Goal: Task Accomplishment & Management: Complete application form

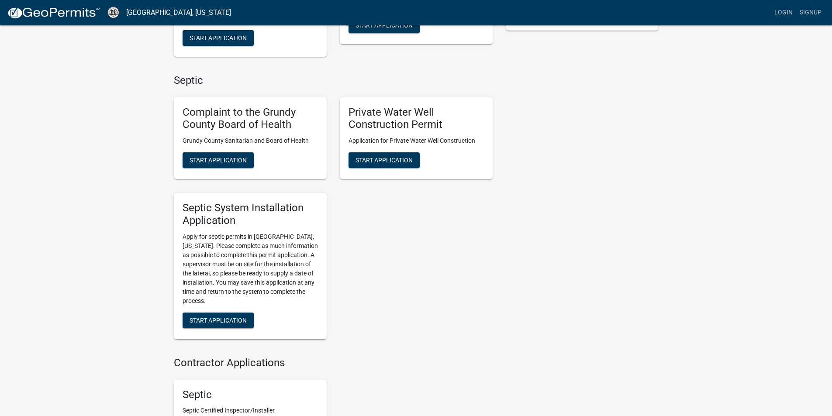
scroll to position [262, 0]
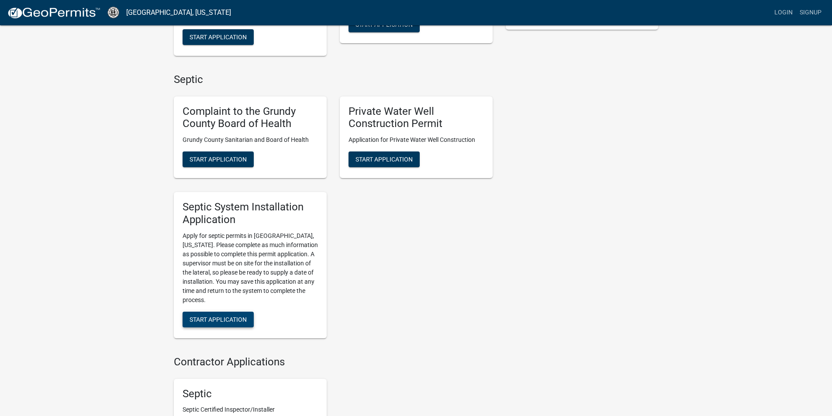
click at [245, 316] on span "Start Application" at bounding box center [218, 319] width 57 height 7
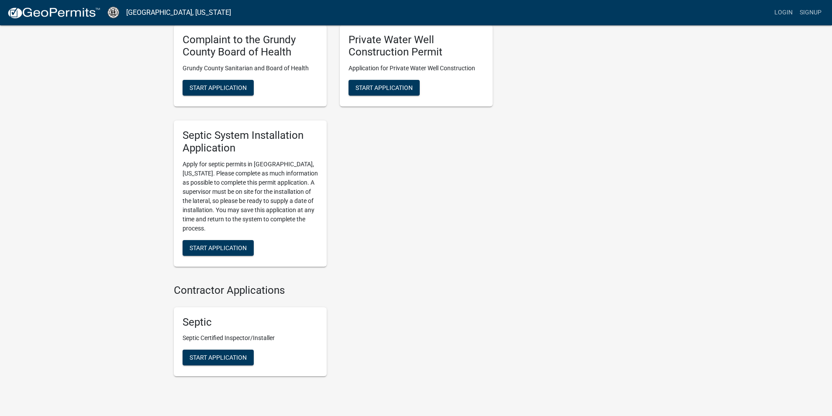
scroll to position [369, 0]
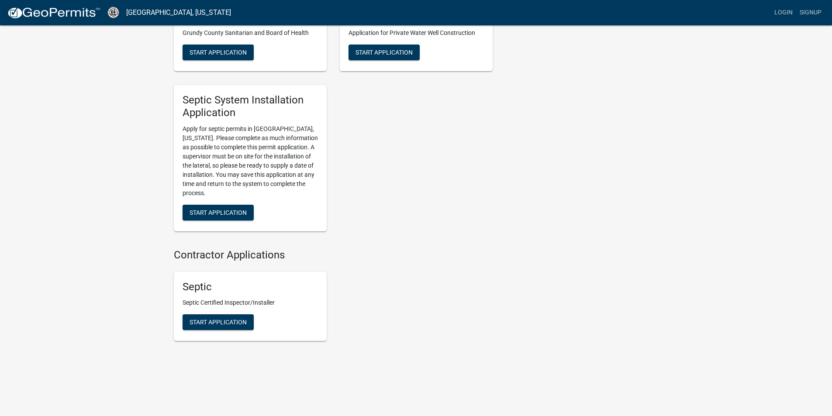
click at [229, 314] on div "Septic Septic Certified Inspector/Installer Start Application" at bounding box center [250, 306] width 153 height 69
click at [233, 318] on button "Start Application" at bounding box center [218, 323] width 71 height 16
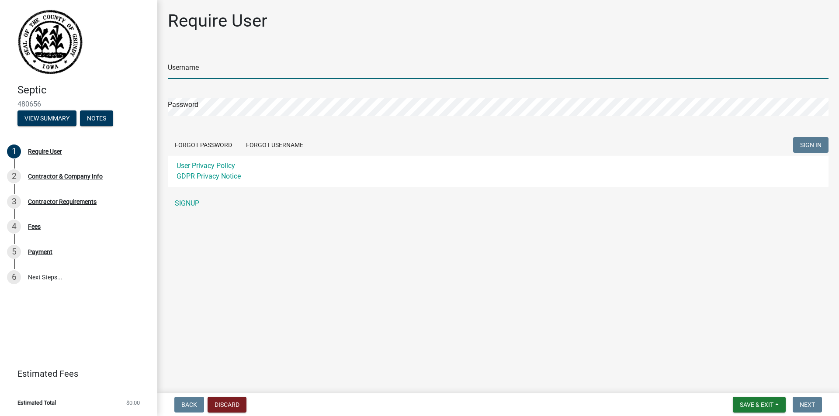
click at [264, 74] on input "Username" at bounding box center [498, 70] width 660 height 18
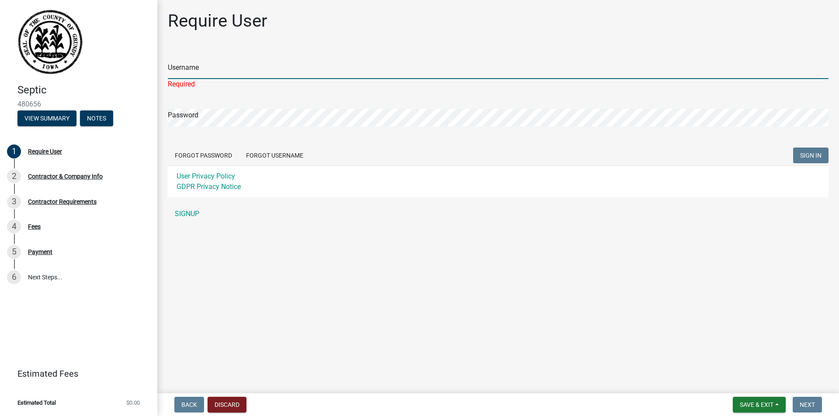
type input "Bdelagardelle"
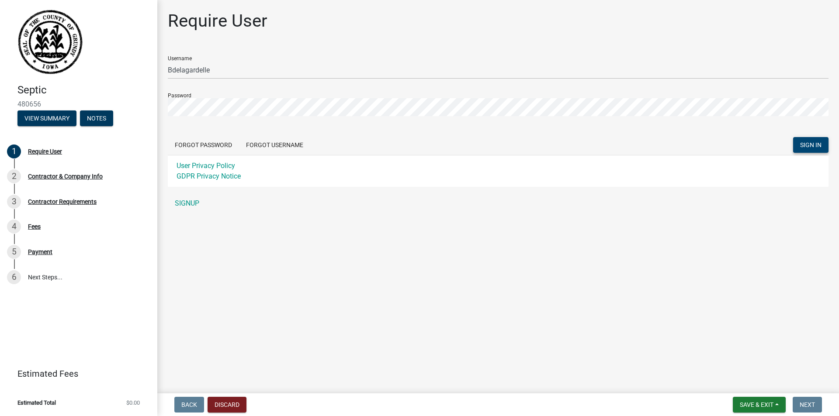
click at [822, 138] on button "SIGN IN" at bounding box center [810, 145] width 35 height 16
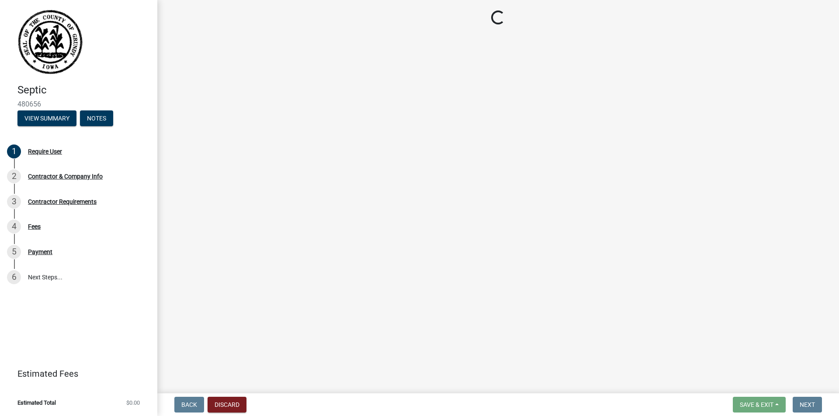
select select "IA"
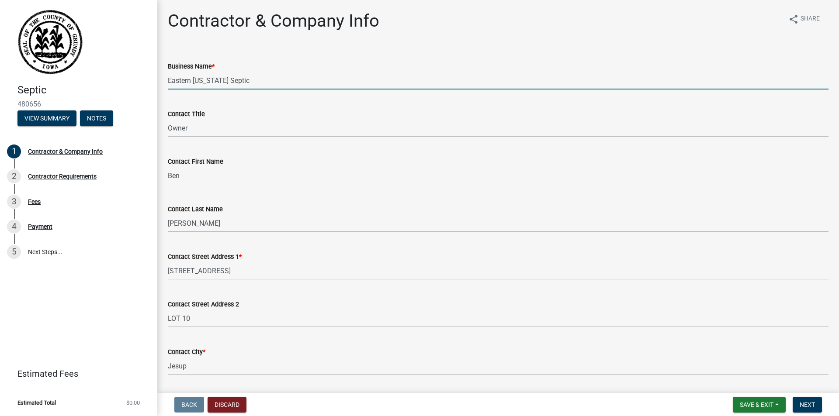
click at [291, 83] on input "Eastern Iowa Septic" at bounding box center [498, 81] width 660 height 18
drag, startPoint x: 183, startPoint y: 83, endPoint x: 124, endPoint y: 88, distance: 58.3
click at [124, 88] on div "Septic 480656 View Summary Notes 1 Contractor & Company Info 2 Contractor Requi…" at bounding box center [419, 208] width 839 height 416
click at [352, 90] on wm-data-entity-input "Business Name * Eastern Iowa Septic" at bounding box center [498, 73] width 660 height 48
drag, startPoint x: 248, startPoint y: 81, endPoint x: 197, endPoint y: 84, distance: 51.6
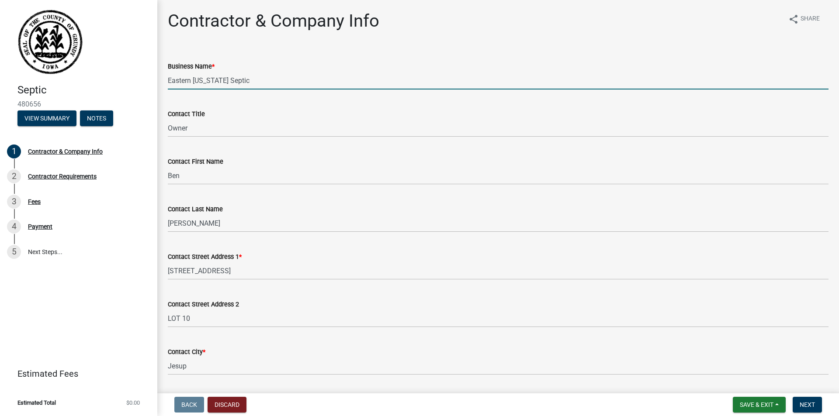
click at [248, 81] on input "Eastern Iowa Septic" at bounding box center [498, 81] width 660 height 18
click at [169, 83] on input "Eastern Iowa Septic" at bounding box center [498, 81] width 660 height 18
type input "Urban Services LLC dba [GEOGRAPHIC_DATA][US_STATE] Septic"
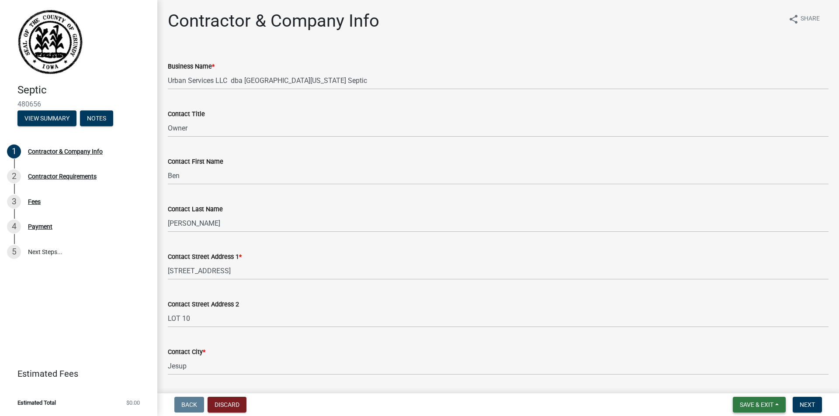
click at [764, 401] on span "Save & Exit" at bounding box center [757, 404] width 34 height 7
click at [806, 408] on span "Next" at bounding box center [806, 404] width 15 height 7
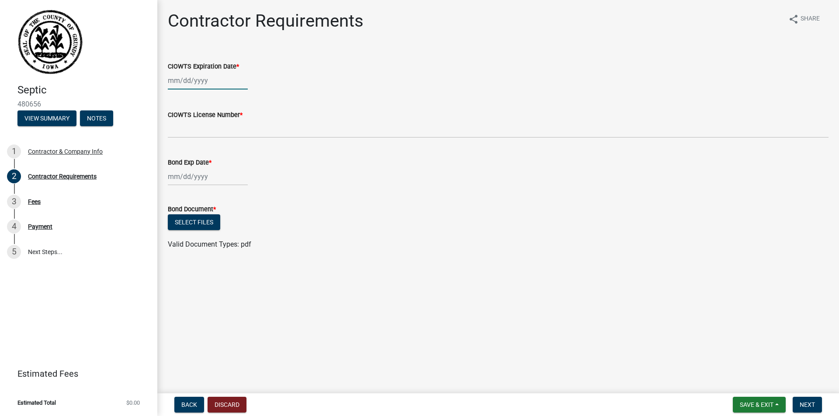
click at [207, 79] on div at bounding box center [208, 81] width 80 height 18
click at [235, 104] on select "2025 2026 2027 2028 2029 2030 2031 2032 2033 2034 2035 2036 2037 2038 2039 2040…" at bounding box center [234, 99] width 35 height 13
select select "2026"
click at [217, 93] on select "2025 2026 2027 2028 2029 2030 2031 2032 2033 2034 2035 2036 2037 2038 2039 2040…" at bounding box center [234, 99] width 35 height 13
click at [195, 102] on select "Jan Feb Mar Apr May Jun Jul Aug Sep Oct Nov Dec" at bounding box center [202, 99] width 35 height 13
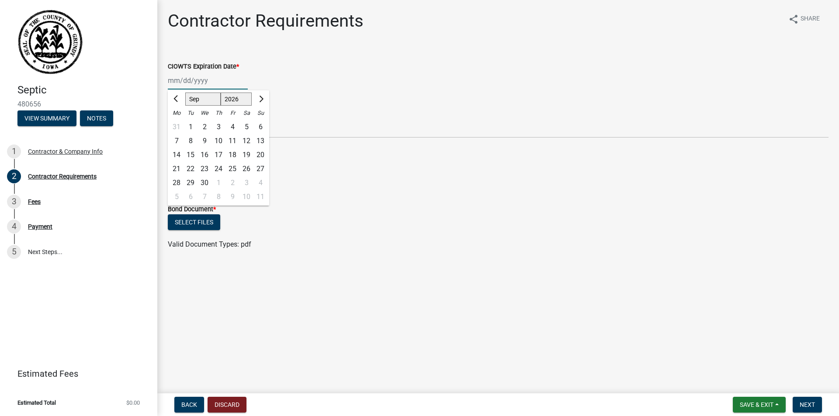
select select "3"
click at [185, 93] on select "Jan Feb Mar Apr May Jun Jul Aug Sep Oct Nov Dec" at bounding box center [202, 99] width 35 height 13
click at [188, 195] on div "31" at bounding box center [190, 197] width 14 height 14
type input "[DATE]"
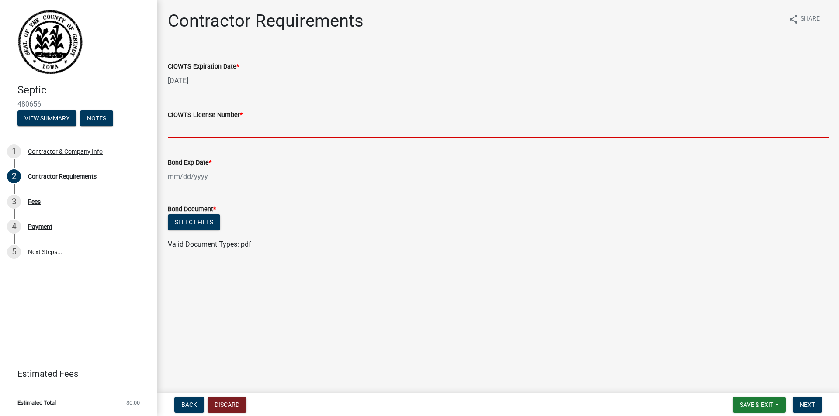
click at [206, 132] on input "CIOWTS License Number *" at bounding box center [498, 129] width 660 height 18
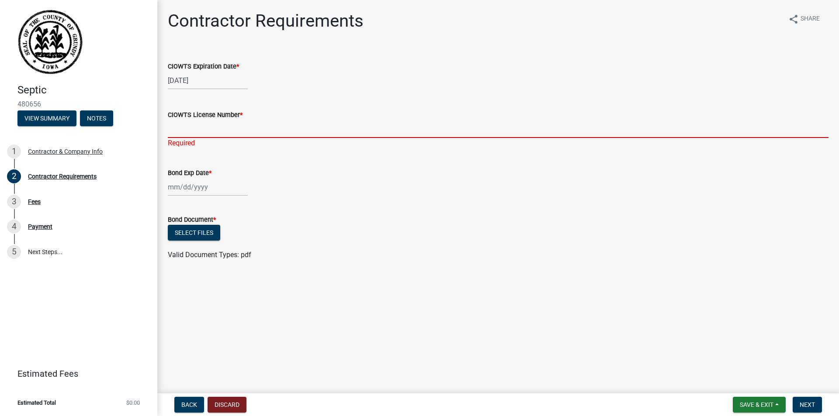
paste input "513325"
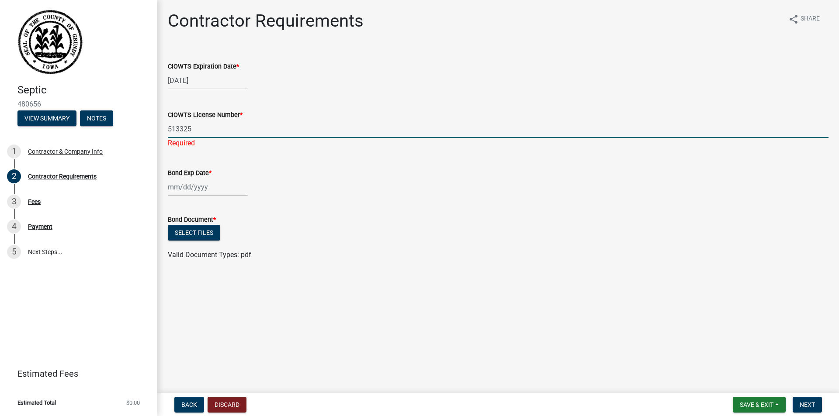
type input "513325"
click at [181, 188] on div at bounding box center [208, 187] width 80 height 18
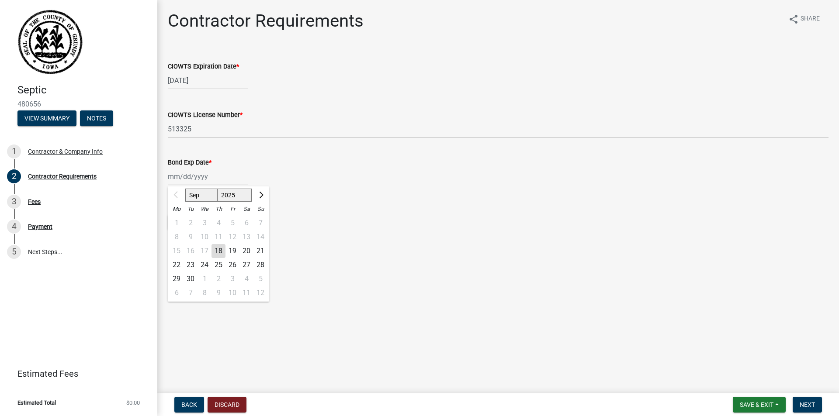
click at [205, 199] on select "Sep Oct Nov Dec" at bounding box center [201, 195] width 32 height 13
click at [204, 254] on div "15 16 17 18 19 20 21" at bounding box center [218, 251] width 101 height 14
click at [244, 192] on select "2025 2026 2027 2028 2029 2030 2031 2032 2033 2034 2035 2036 2037 2038 2039 2040…" at bounding box center [234, 195] width 35 height 13
select select "2026"
click at [217, 189] on select "2025 2026 2027 2028 2029 2030 2031 2032 2033 2034 2035 2036 2037 2038 2039 2040…" at bounding box center [234, 195] width 35 height 13
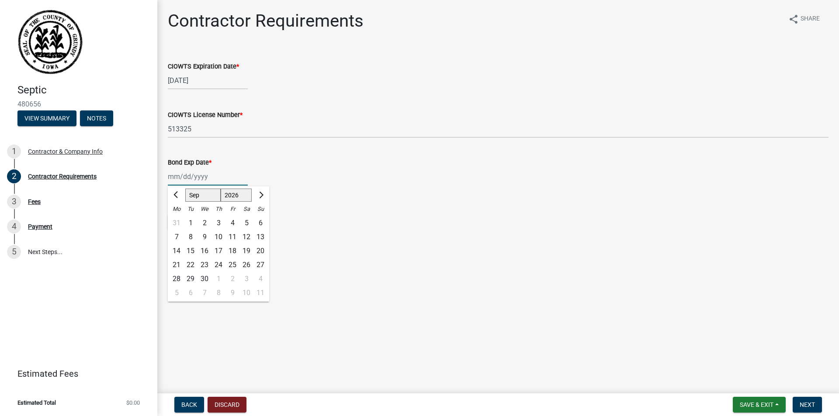
click at [219, 245] on div "17" at bounding box center [218, 251] width 14 height 14
type input "[DATE]"
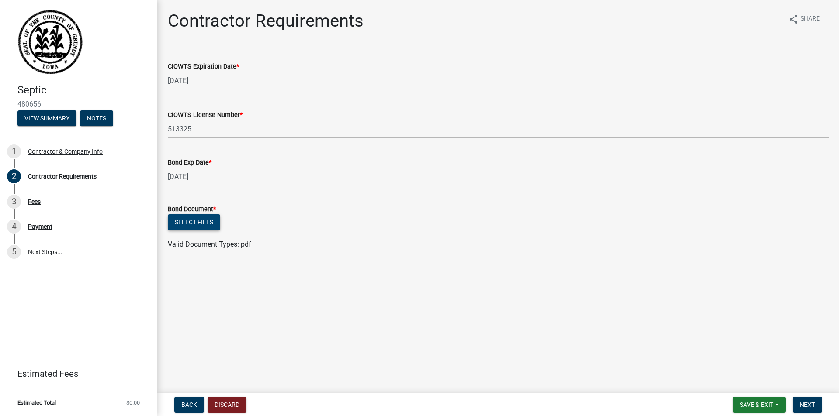
click at [200, 224] on button "Select files" at bounding box center [194, 222] width 52 height 16
click at [210, 218] on button "Select files" at bounding box center [194, 222] width 52 height 16
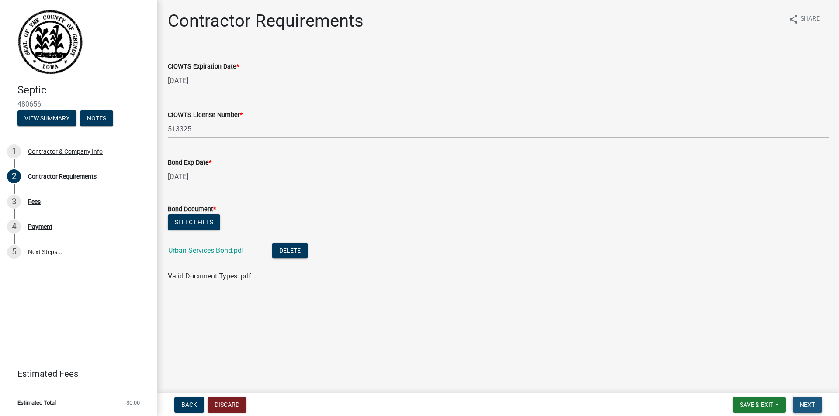
click at [798, 405] on button "Next" at bounding box center [806, 405] width 29 height 16
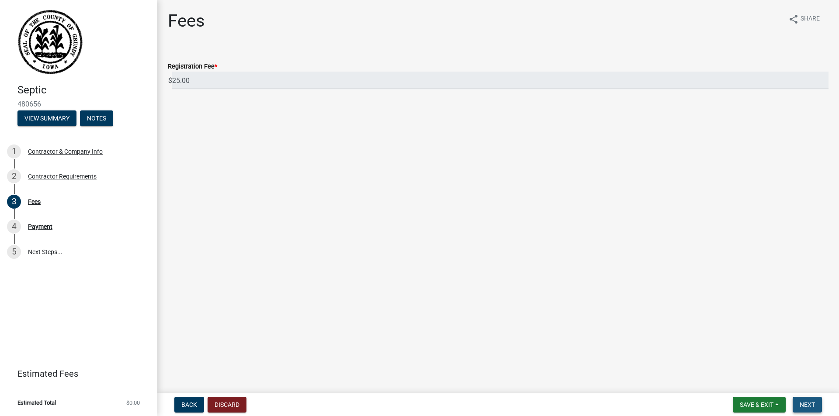
click at [809, 404] on span "Next" at bounding box center [806, 404] width 15 height 7
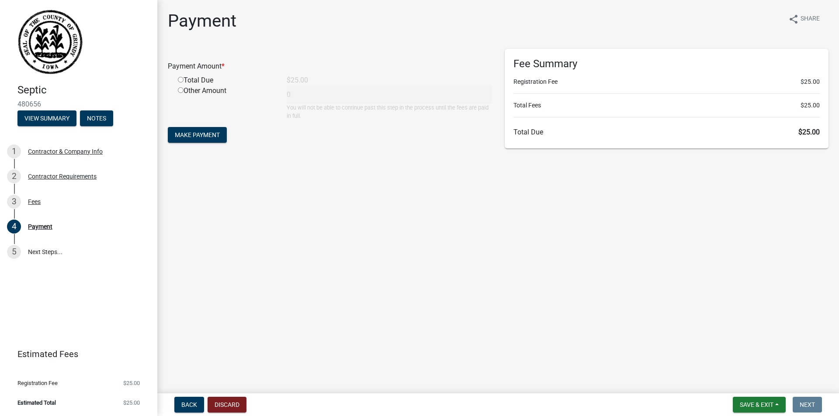
drag, startPoint x: 202, startPoint y: 78, endPoint x: 189, endPoint y: 79, distance: 13.1
click at [202, 77] on div "Total Due" at bounding box center [225, 80] width 109 height 10
click at [190, 79] on div "Total Due" at bounding box center [225, 80] width 109 height 10
click at [180, 80] on input "radio" at bounding box center [181, 80] width 6 height 6
radio input "true"
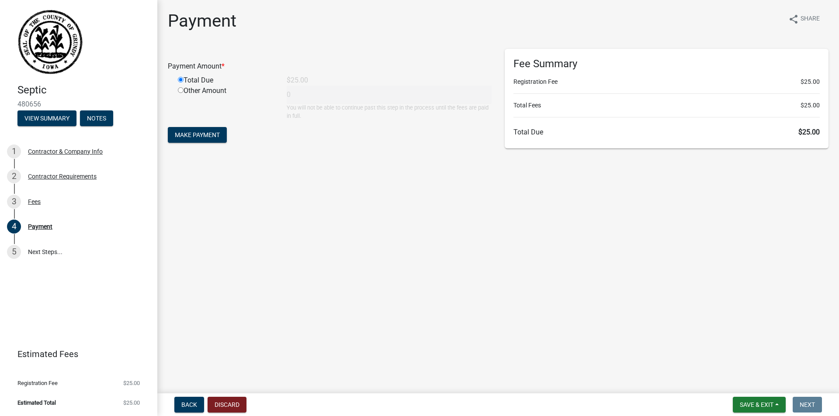
type input "25"
click at [190, 138] on span "Make Payment" at bounding box center [197, 134] width 45 height 7
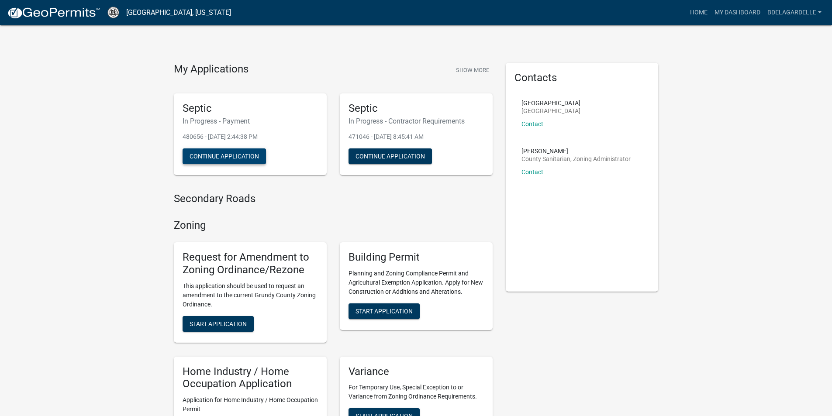
click at [221, 156] on button "Continue Application" at bounding box center [224, 157] width 83 height 16
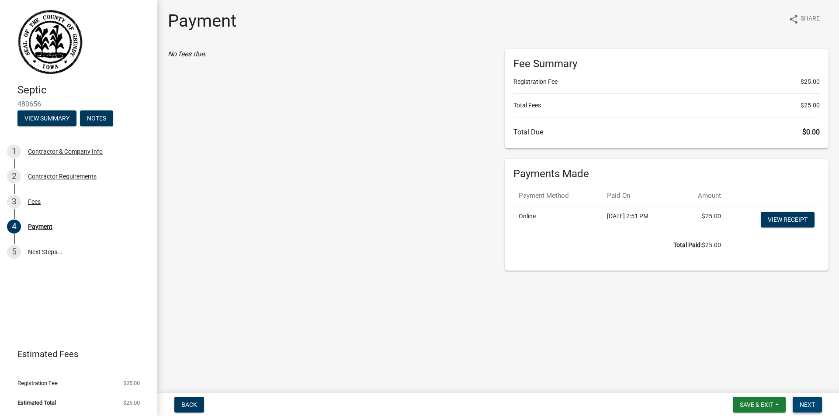
click at [805, 403] on span "Next" at bounding box center [806, 404] width 15 height 7
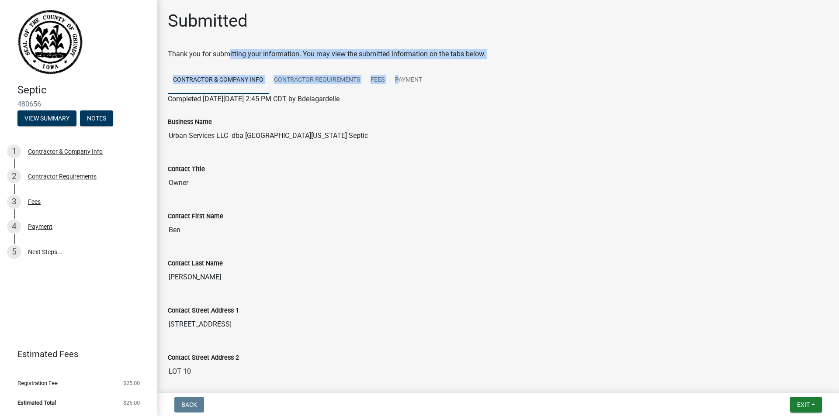
drag, startPoint x: 241, startPoint y: 59, endPoint x: 416, endPoint y: 61, distance: 175.2
click at [414, 61] on wm-wait-activity-input "Thank you for submitting your information. You may view the submitted informati…" at bounding box center [498, 412] width 660 height 726
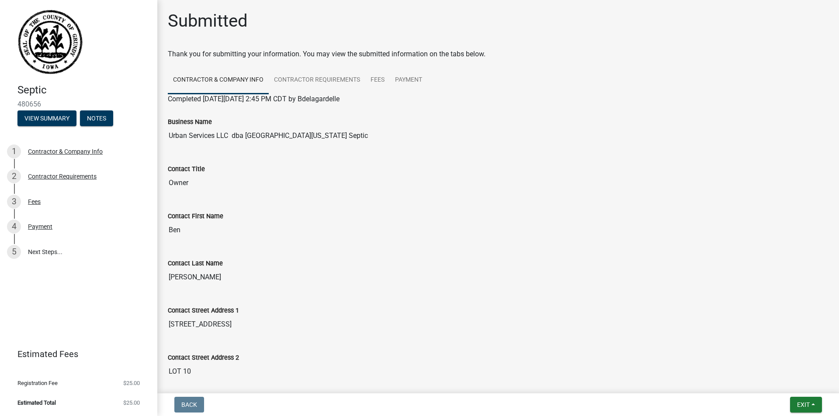
click at [416, 61] on wm-wait-activity-input "Thank you for submitting your information. You may view the submitted informati…" at bounding box center [498, 412] width 660 height 726
click at [311, 82] on link "Contractor Requirements" at bounding box center [317, 80] width 97 height 28
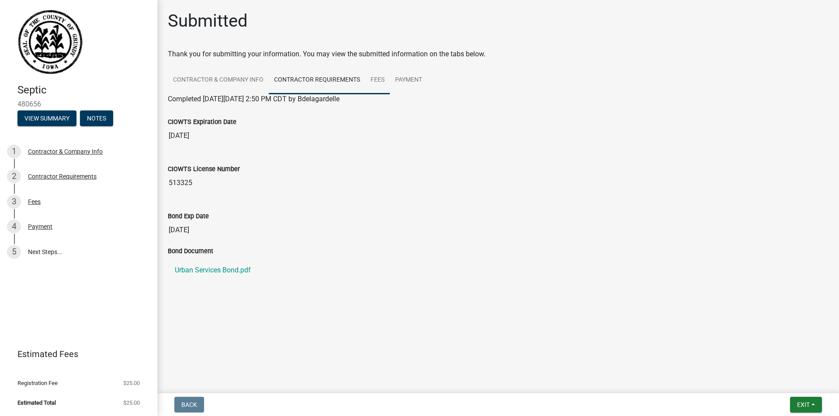
click at [380, 77] on link "Fees" at bounding box center [377, 80] width 24 height 28
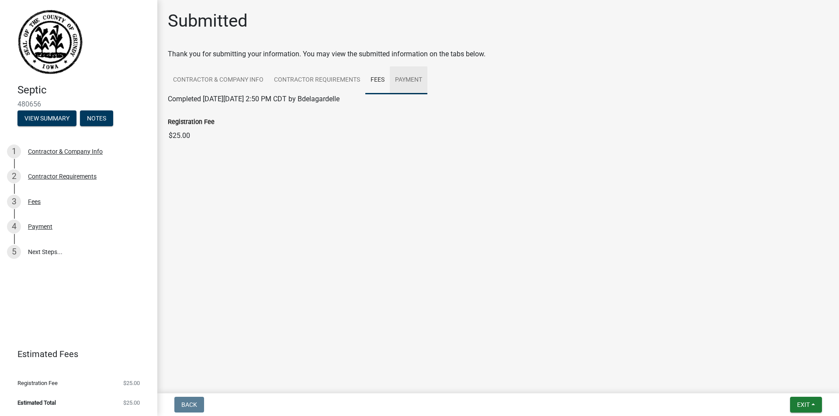
click at [418, 78] on link "Payment" at bounding box center [409, 80] width 38 height 28
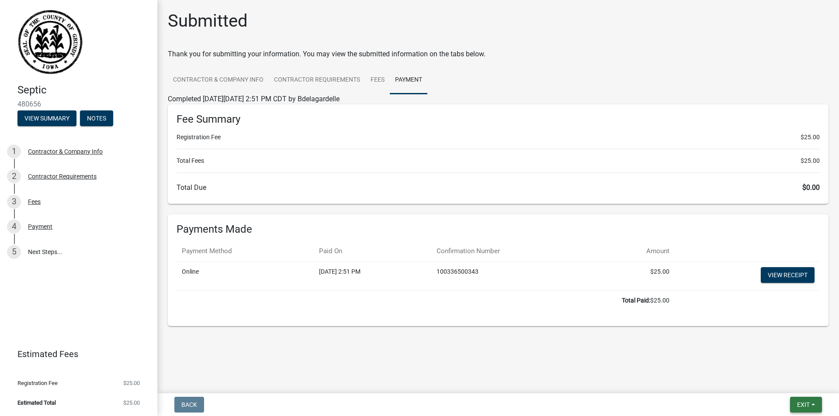
click at [803, 404] on span "Exit" at bounding box center [803, 404] width 13 height 7
click at [792, 380] on button "Save & Exit" at bounding box center [787, 382] width 70 height 21
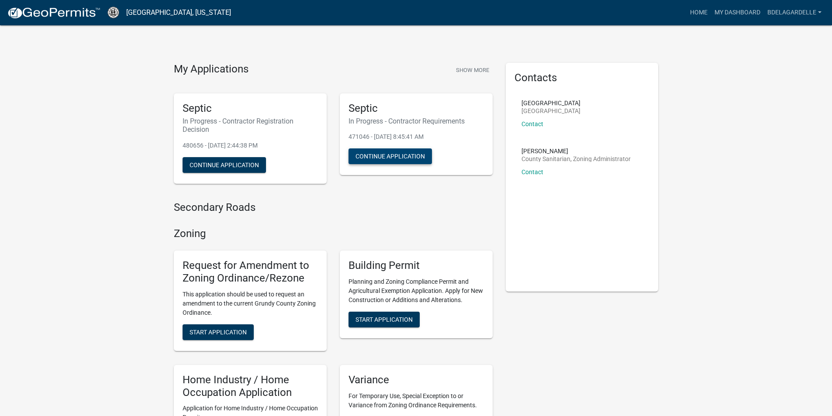
click at [369, 156] on button "Continue Application" at bounding box center [390, 157] width 83 height 16
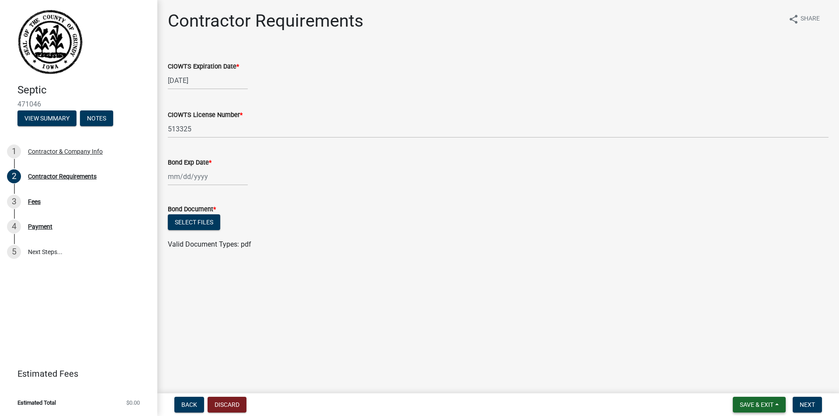
click at [783, 405] on button "Save & Exit" at bounding box center [759, 405] width 53 height 16
click at [764, 387] on button "Save & Exit" at bounding box center [751, 382] width 70 height 21
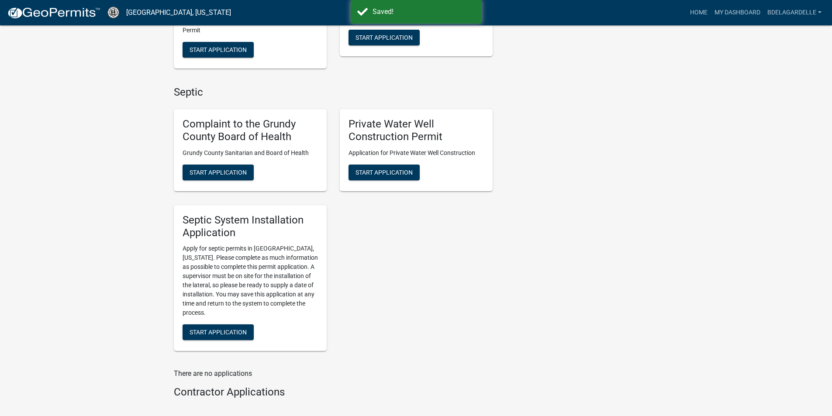
scroll to position [437, 0]
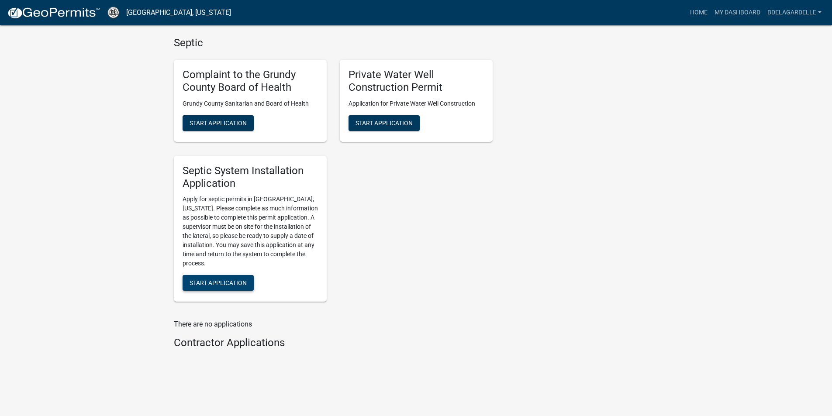
click at [221, 284] on span "Start Application" at bounding box center [218, 283] width 57 height 7
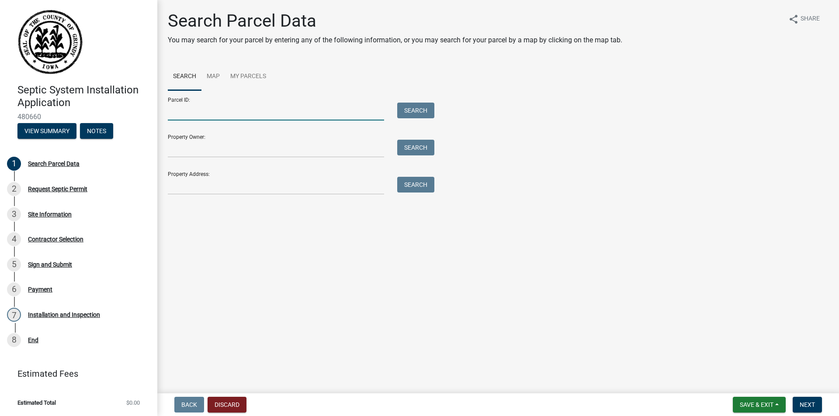
click at [214, 117] on input "Parcel ID:" at bounding box center [276, 112] width 216 height 18
click at [244, 192] on input "Property Address:" at bounding box center [276, 186] width 216 height 18
paste input "[STREET_ADDRESS]"
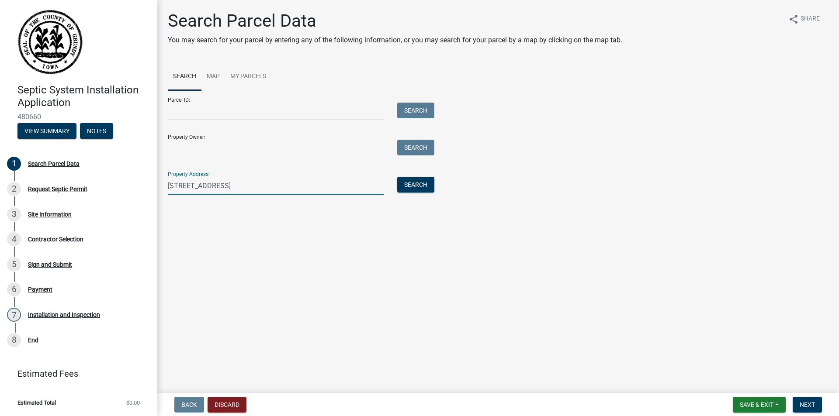
type input "[STREET_ADDRESS]"
click at [240, 154] on input "Property Owner:" at bounding box center [276, 149] width 216 height 18
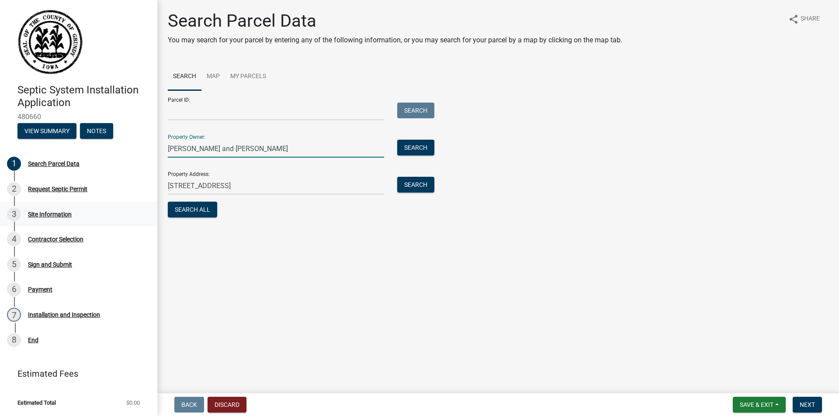
type input "[PERSON_NAME] and [PERSON_NAME]"
click at [205, 102] on div "Parcel ID: Search" at bounding box center [299, 105] width 262 height 30
click at [212, 108] on input "Parcel ID:" at bounding box center [276, 112] width 216 height 18
paste input "881634200002"
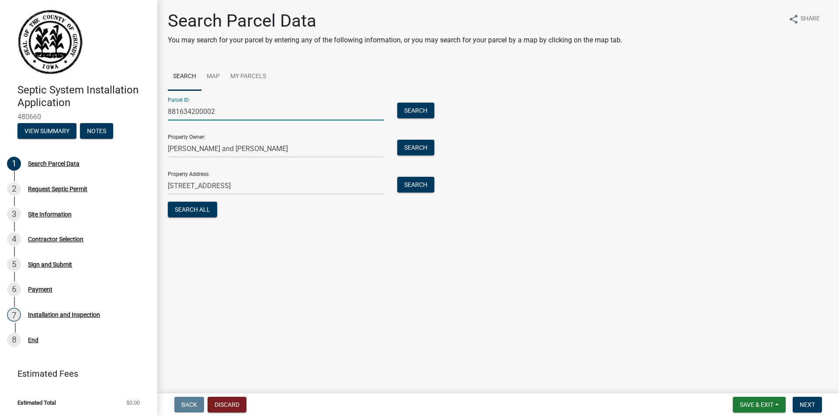
drag, startPoint x: 183, startPoint y: 111, endPoint x: 80, endPoint y: 100, distance: 102.8
click at [80, 100] on div "Septic System Installation Application 480660 View Summary Notes 1 Search Parce…" at bounding box center [419, 208] width 839 height 416
type input "881634200002"
click at [208, 211] on button "Search All" at bounding box center [192, 210] width 49 height 16
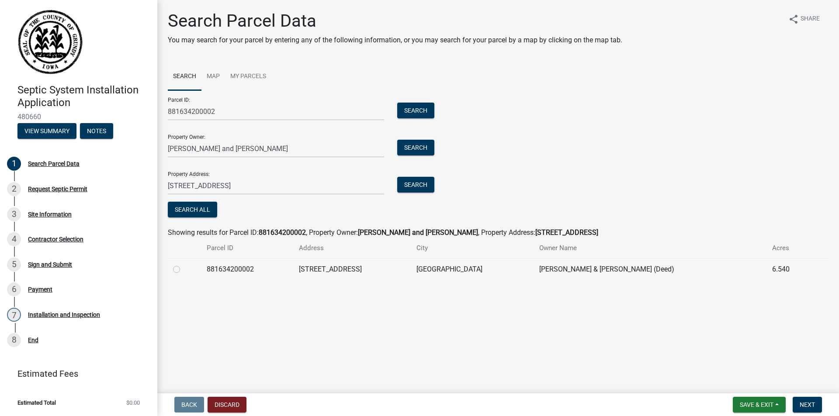
click at [183, 264] on label at bounding box center [183, 264] width 0 height 0
click at [183, 270] on input "radio" at bounding box center [186, 267] width 6 height 6
radio input "true"
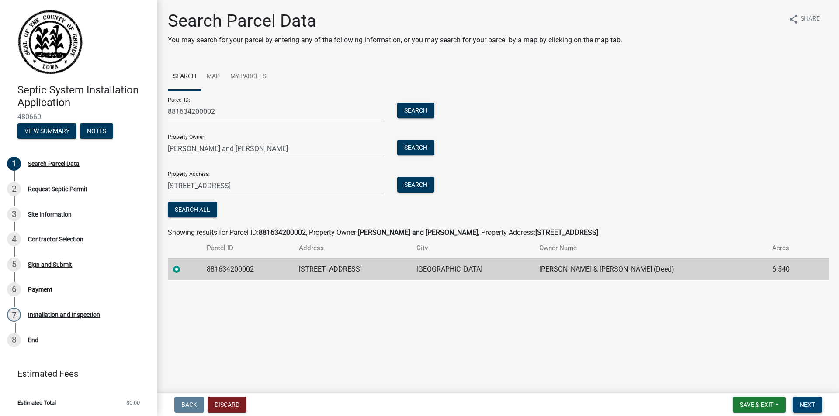
click at [813, 405] on span "Next" at bounding box center [806, 404] width 15 height 7
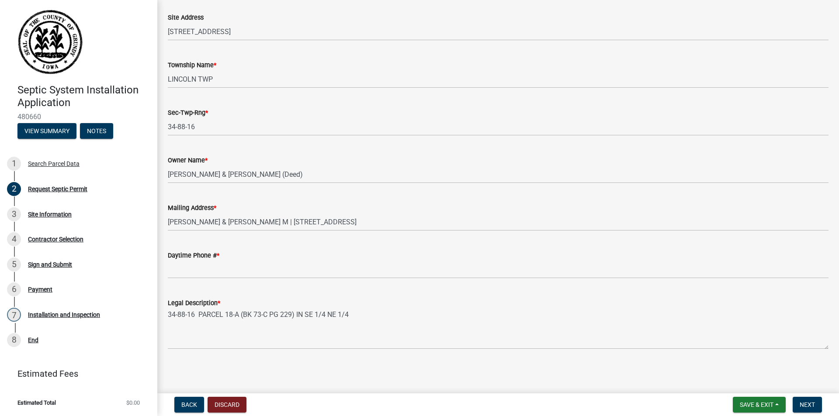
scroll to position [121, 0]
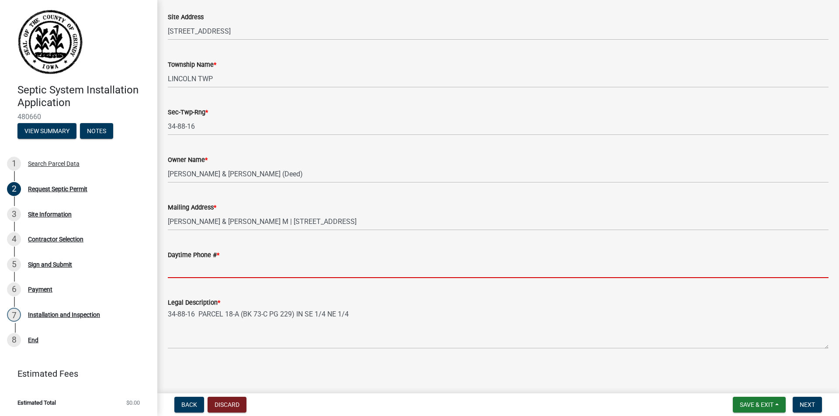
click at [437, 277] on input "Daytime Phone # *" at bounding box center [498, 269] width 660 height 18
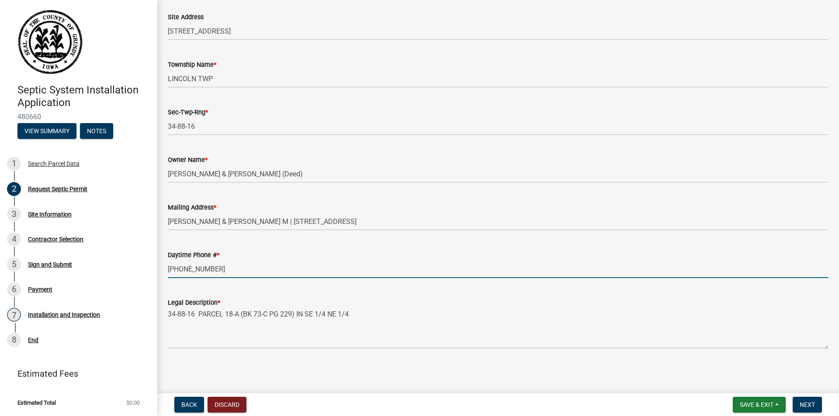
type input "[PHONE_NUMBER]"
click at [808, 407] on span "Next" at bounding box center [806, 404] width 15 height 7
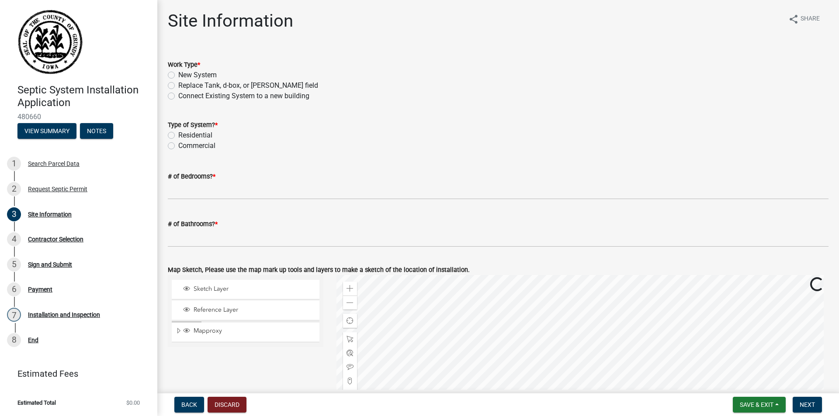
click at [178, 74] on label "New System" at bounding box center [197, 75] width 38 height 10
click at [178, 74] on input "New System" at bounding box center [181, 73] width 6 height 6
radio input "true"
click at [178, 135] on label "Residential" at bounding box center [195, 135] width 34 height 10
click at [178, 135] on input "Residential" at bounding box center [181, 133] width 6 height 6
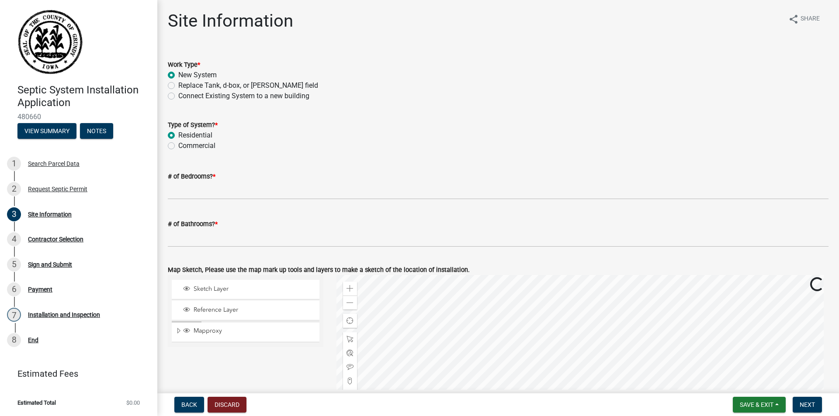
radio input "true"
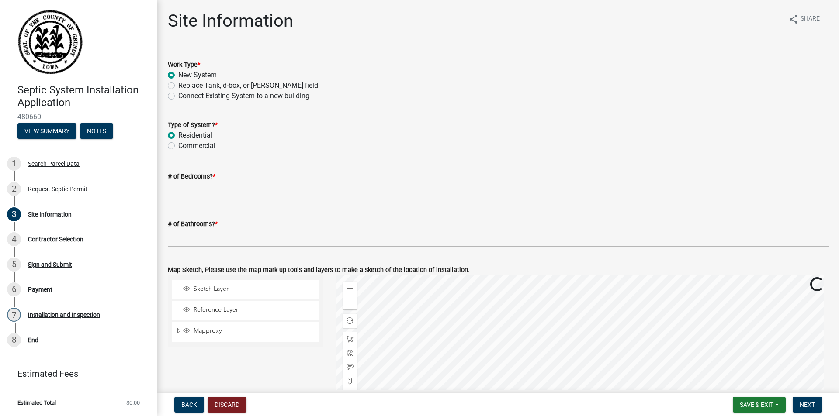
click at [246, 197] on input "# of Bedrooms? *" at bounding box center [498, 191] width 660 height 18
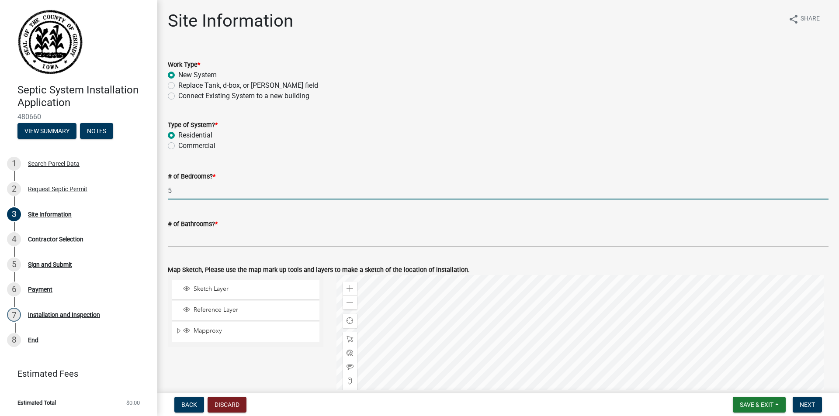
type input "5"
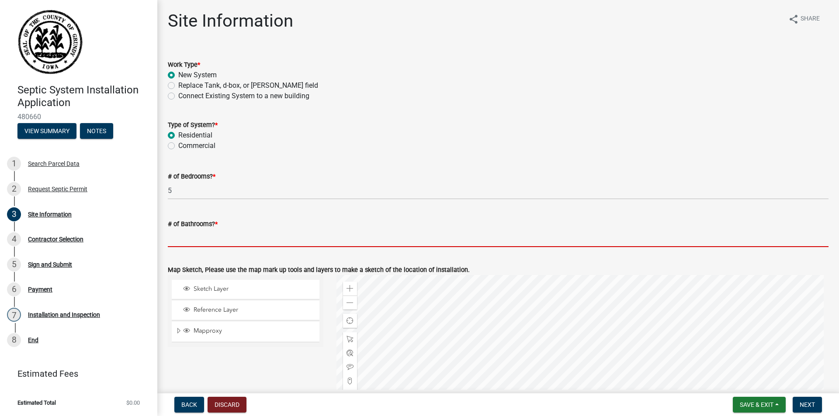
click at [252, 242] on input "# of Bathrooms? *" at bounding box center [498, 238] width 660 height 18
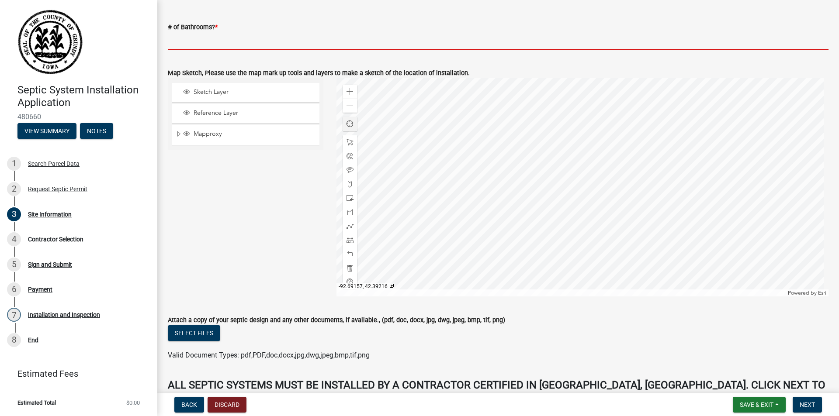
scroll to position [218, 0]
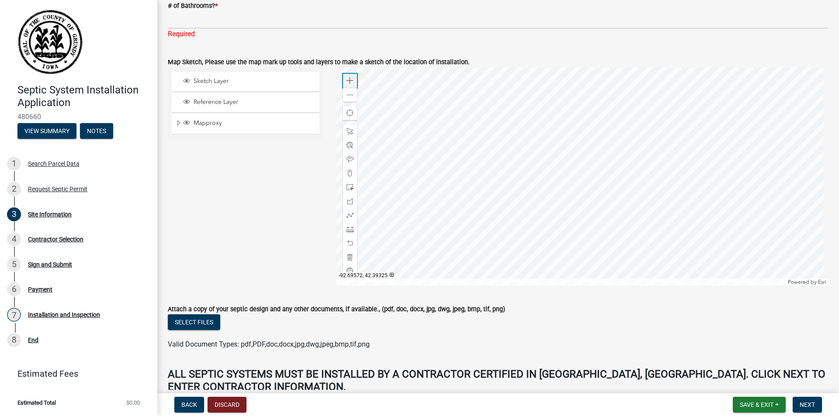
click at [350, 69] on div "Zoom in Zoom out Find my location Powered by [PERSON_NAME]" at bounding box center [582, 176] width 492 height 218
click at [350, 69] on div at bounding box center [582, 176] width 492 height 218
click at [348, 76] on div "Zoom in" at bounding box center [350, 81] width 14 height 14
click at [348, 80] on span at bounding box center [349, 80] width 7 height 7
click at [546, 98] on div at bounding box center [582, 176] width 492 height 218
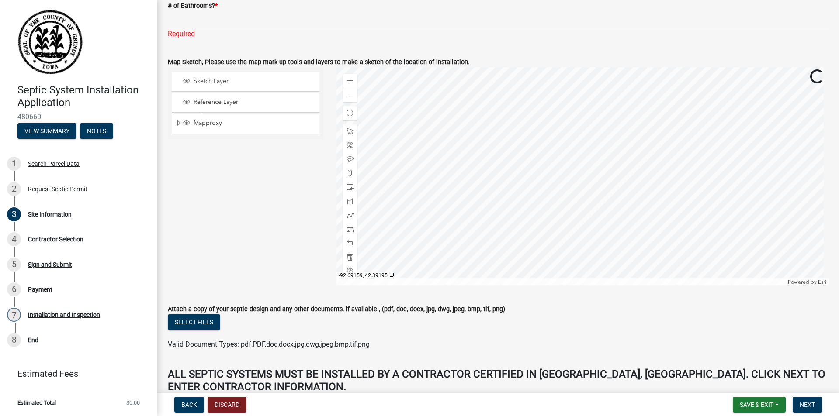
click at [601, 142] on div at bounding box center [582, 176] width 492 height 218
click at [571, 180] on div at bounding box center [582, 176] width 492 height 218
click at [349, 186] on span at bounding box center [349, 187] width 7 height 7
click at [474, 197] on div at bounding box center [582, 176] width 492 height 218
click at [347, 216] on span at bounding box center [349, 215] width 7 height 7
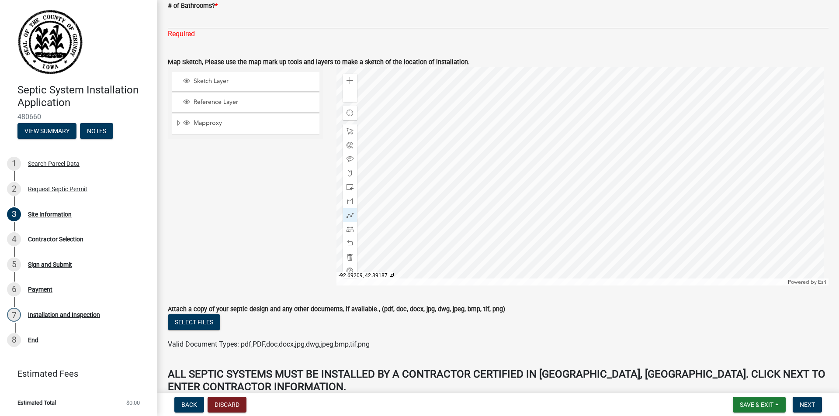
click at [474, 194] on div at bounding box center [582, 176] width 492 height 218
click at [453, 194] on div at bounding box center [582, 176] width 492 height 218
click at [454, 133] on div at bounding box center [582, 176] width 492 height 218
click at [350, 216] on span at bounding box center [349, 215] width 7 height 7
click at [508, 195] on div at bounding box center [582, 176] width 492 height 218
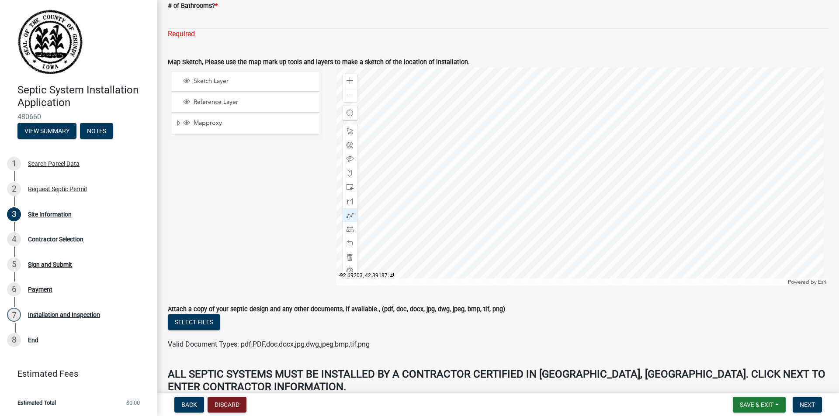
click at [487, 194] on div at bounding box center [582, 176] width 492 height 218
click at [474, 195] on div at bounding box center [582, 176] width 492 height 218
click at [454, 195] on div at bounding box center [582, 176] width 492 height 218
click at [455, 135] on div at bounding box center [582, 176] width 492 height 218
click at [447, 194] on div at bounding box center [582, 176] width 492 height 218
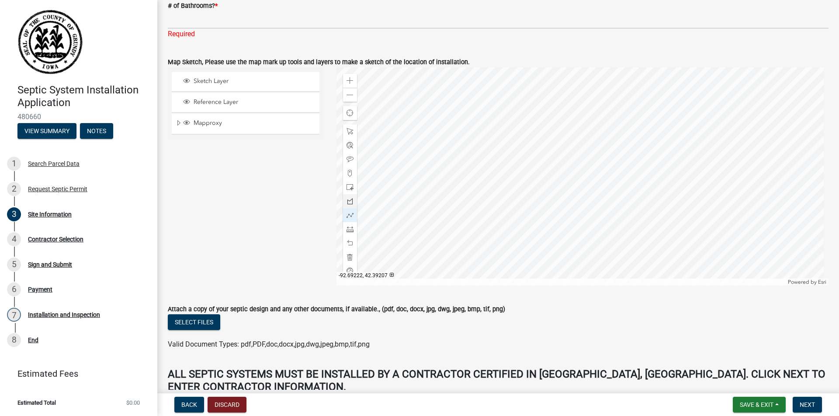
click at [446, 135] on div at bounding box center [582, 176] width 492 height 218
click at [439, 195] on div at bounding box center [582, 176] width 492 height 218
click at [439, 136] on div at bounding box center [582, 176] width 492 height 218
click at [350, 135] on span at bounding box center [349, 131] width 7 height 7
click at [452, 133] on div at bounding box center [582, 176] width 492 height 218
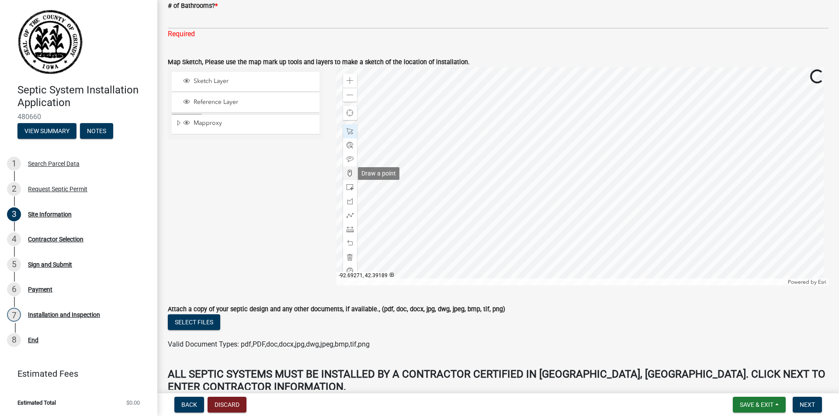
click at [346, 176] on div at bounding box center [350, 173] width 14 height 14
click at [348, 214] on span at bounding box center [349, 215] width 7 height 7
click at [467, 130] on div at bounding box center [582, 176] width 492 height 218
click at [480, 200] on div at bounding box center [582, 176] width 492 height 218
click at [458, 133] on div at bounding box center [582, 176] width 492 height 218
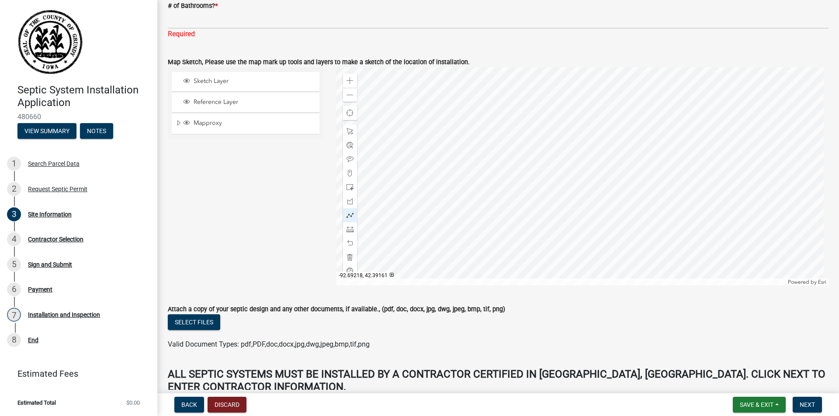
click at [466, 207] on div at bounding box center [582, 176] width 492 height 218
click at [450, 135] on div at bounding box center [582, 176] width 492 height 218
click at [449, 209] on div at bounding box center [582, 176] width 492 height 218
click at [350, 131] on span at bounding box center [349, 131] width 7 height 7
click at [501, 172] on div at bounding box center [582, 176] width 492 height 218
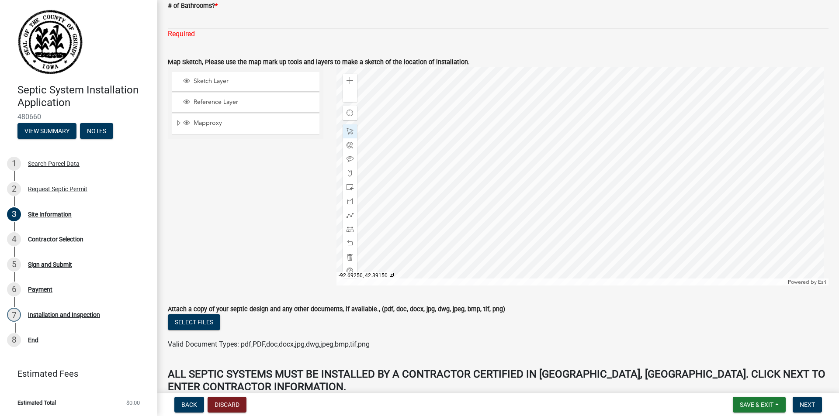
click at [419, 213] on div at bounding box center [582, 176] width 492 height 218
click at [348, 231] on span at bounding box center [349, 229] width 7 height 7
click at [462, 149] on div at bounding box center [582, 176] width 492 height 218
click at [420, 124] on div at bounding box center [582, 176] width 492 height 218
click at [349, 259] on span at bounding box center [349, 257] width 7 height 7
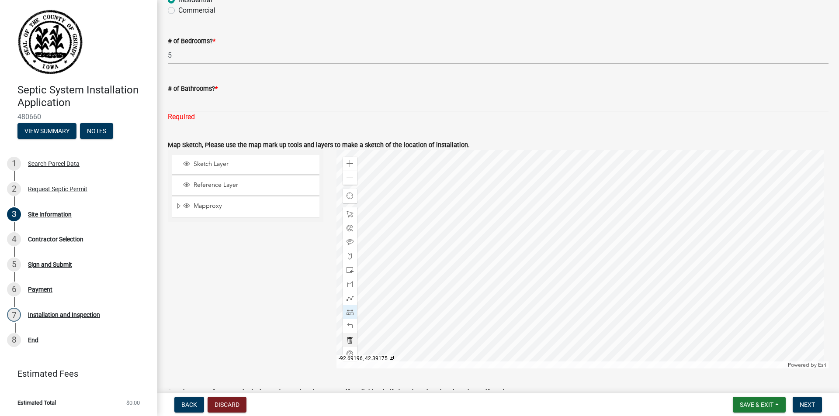
scroll to position [131, 0]
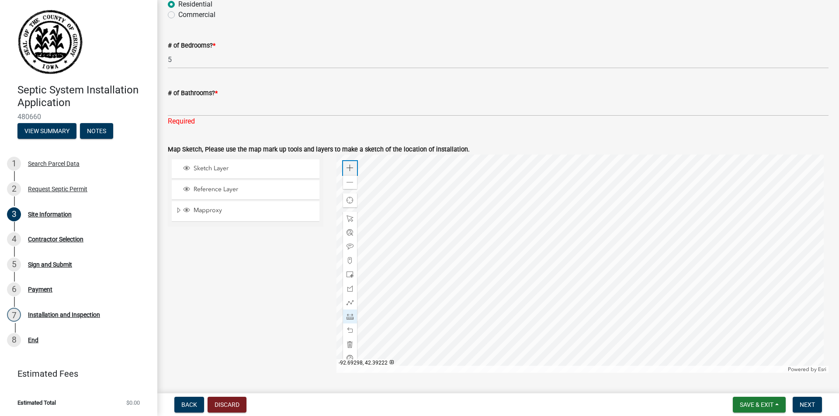
click at [349, 169] on span at bounding box center [349, 168] width 7 height 7
click at [348, 222] on span at bounding box center [349, 218] width 7 height 7
click at [507, 237] on div at bounding box center [582, 264] width 492 height 218
click at [505, 237] on div at bounding box center [582, 264] width 492 height 218
click at [349, 297] on div at bounding box center [350, 303] width 14 height 14
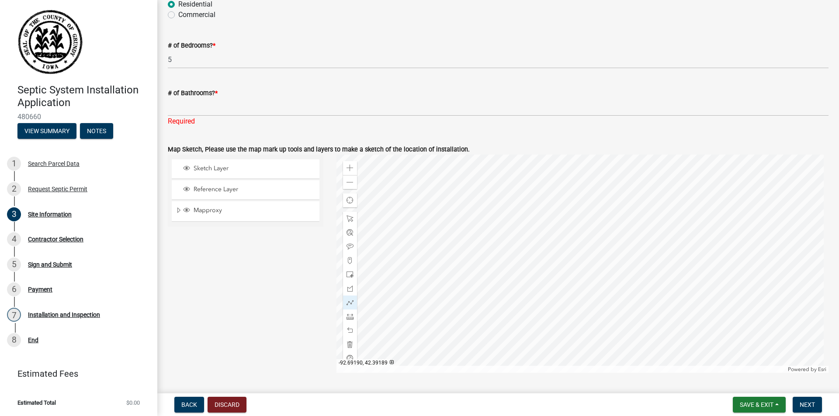
click at [546, 215] on div at bounding box center [582, 264] width 492 height 218
click at [512, 215] on div at bounding box center [582, 264] width 492 height 218
click at [349, 275] on span at bounding box center [349, 274] width 7 height 7
click at [497, 211] on div at bounding box center [582, 264] width 492 height 218
click at [350, 332] on span at bounding box center [349, 330] width 7 height 7
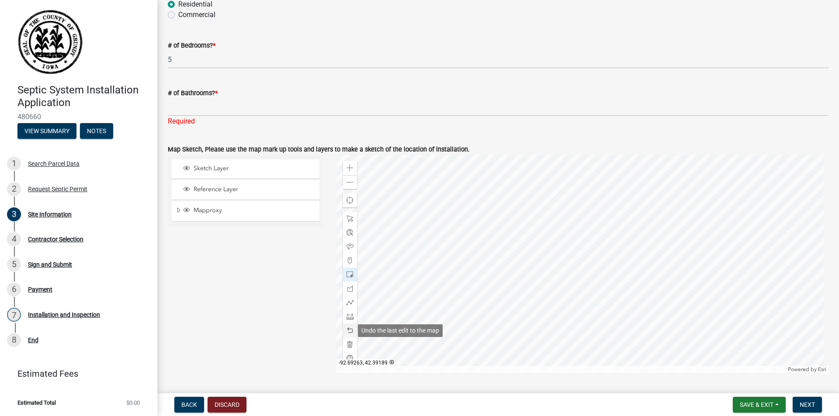
click at [350, 332] on span at bounding box center [349, 330] width 7 height 7
click at [497, 209] on div at bounding box center [582, 264] width 492 height 218
click at [351, 328] on span at bounding box center [349, 330] width 7 height 7
click at [346, 302] on span at bounding box center [349, 302] width 7 height 7
click at [497, 216] on div at bounding box center [582, 264] width 492 height 218
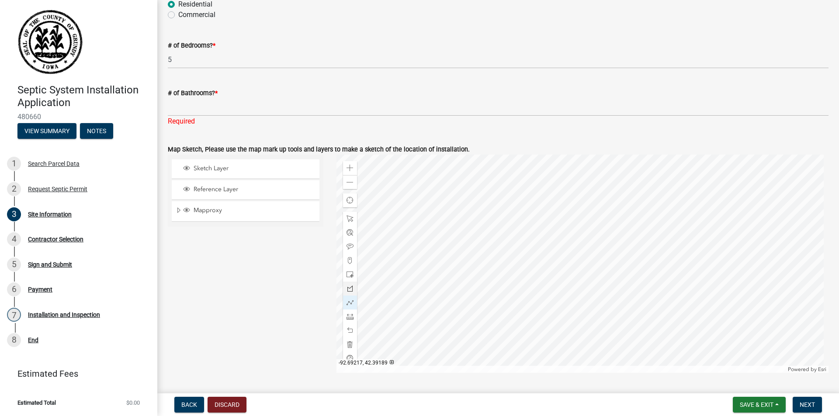
click at [474, 215] on div at bounding box center [582, 264] width 492 height 218
drag, startPoint x: 350, startPoint y: 221, endPoint x: 375, endPoint y: 214, distance: 25.7
click at [350, 220] on span at bounding box center [349, 218] width 7 height 7
click at [422, 259] on div at bounding box center [582, 264] width 492 height 218
click at [346, 320] on span at bounding box center [349, 316] width 7 height 7
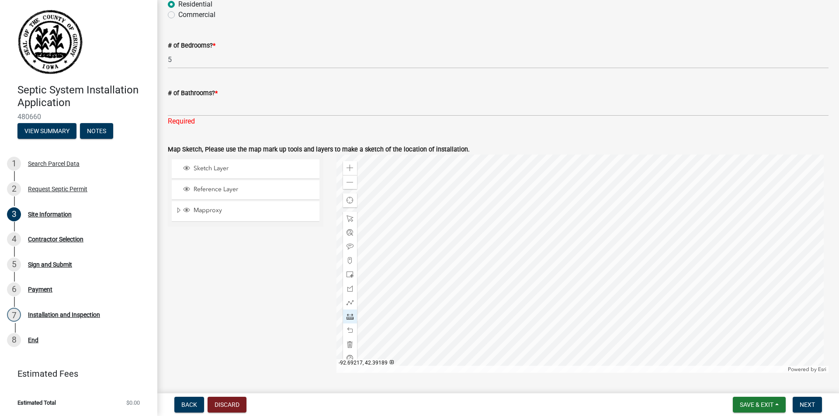
click at [467, 272] on div at bounding box center [582, 264] width 492 height 218
click at [468, 203] on div at bounding box center [582, 264] width 492 height 218
click at [349, 315] on span at bounding box center [349, 316] width 7 height 7
click at [460, 273] on div at bounding box center [582, 264] width 492 height 218
click at [461, 204] on div at bounding box center [582, 264] width 492 height 218
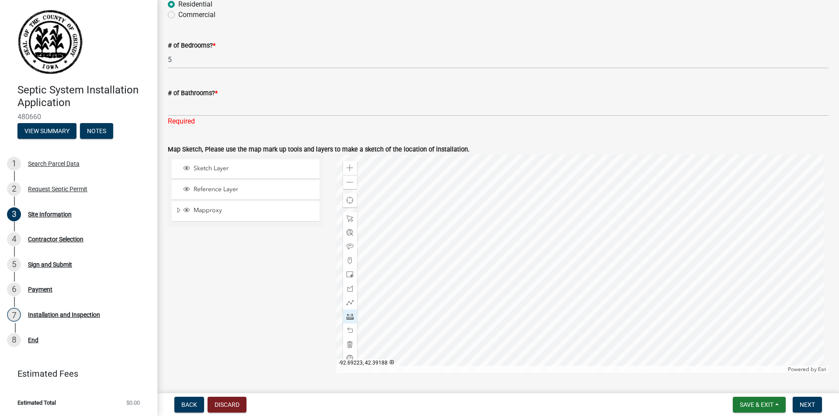
click at [452, 274] on div at bounding box center [582, 264] width 492 height 218
click at [453, 204] on div at bounding box center [582, 264] width 492 height 218
click at [459, 285] on div at bounding box center [582, 264] width 492 height 218
click at [465, 327] on div at bounding box center [582, 264] width 492 height 218
click at [454, 285] on div at bounding box center [582, 264] width 492 height 218
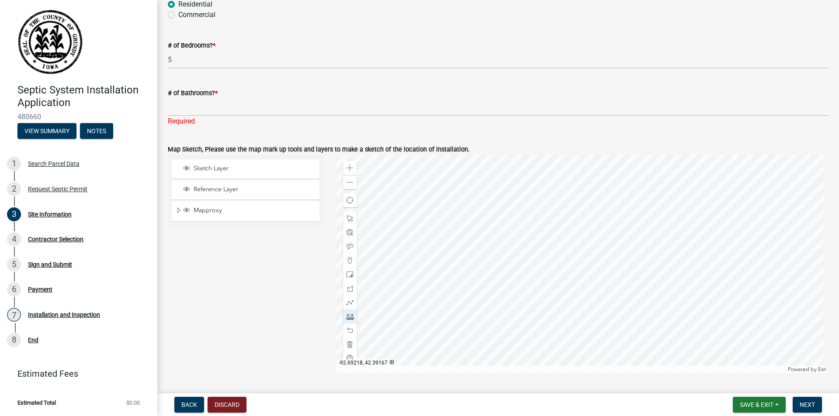
click at [457, 327] on div at bounding box center [582, 264] width 492 height 218
click at [447, 285] on div at bounding box center [582, 264] width 492 height 218
click at [443, 326] on div at bounding box center [582, 264] width 492 height 218
click at [348, 331] on span at bounding box center [349, 330] width 7 height 7
click at [351, 325] on div at bounding box center [350, 331] width 14 height 14
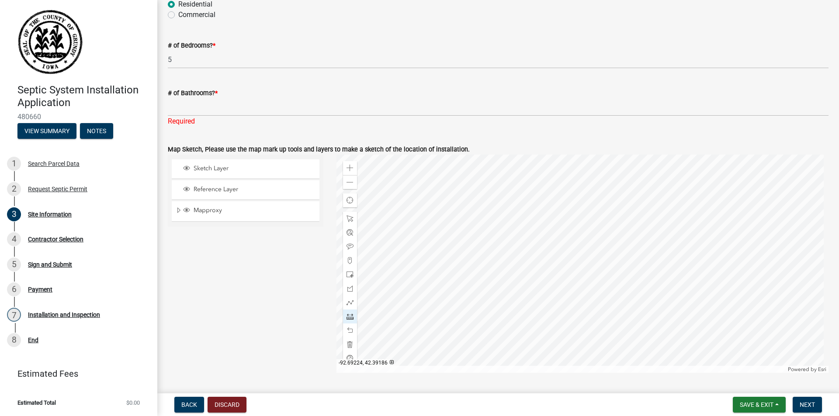
click at [447, 286] on div at bounding box center [582, 264] width 492 height 218
click at [445, 327] on div at bounding box center [582, 264] width 492 height 218
click at [177, 209] on span "Expand" at bounding box center [178, 211] width 7 height 8
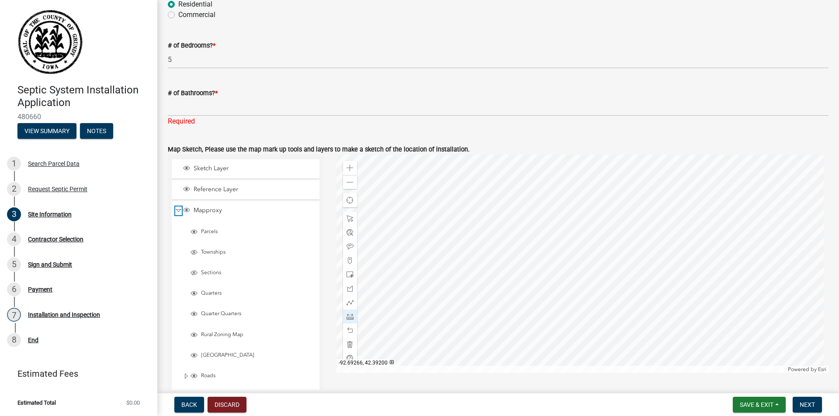
click at [180, 211] on span "Collapse" at bounding box center [178, 211] width 7 height 8
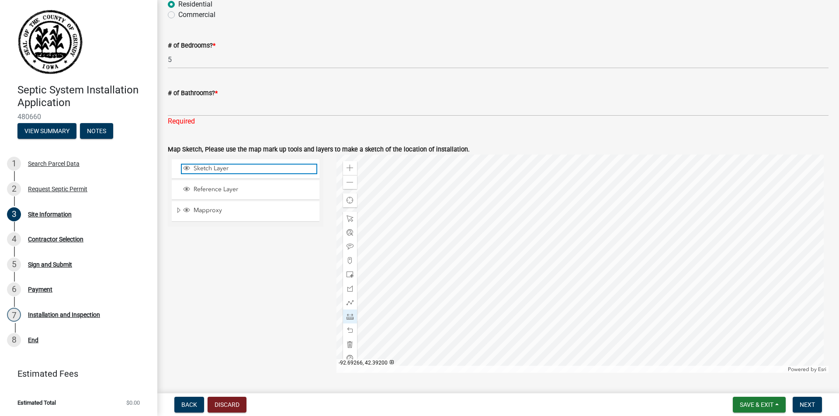
click at [187, 171] on span "Layer List" at bounding box center [186, 168] width 7 height 7
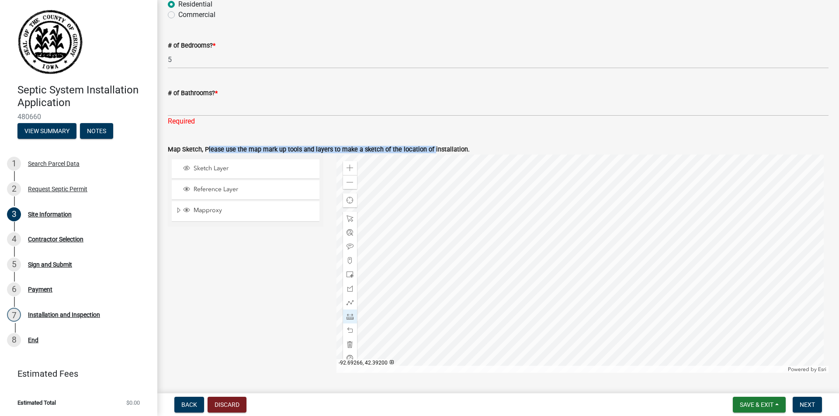
drag, startPoint x: 205, startPoint y: 145, endPoint x: 428, endPoint y: 149, distance: 222.8
click at [427, 149] on label "Map Sketch, Please use the map mark up tools and layers to make a sketch of the…" at bounding box center [319, 150] width 302 height 6
click at [430, 147] on label "Map Sketch, Please use the map mark up tools and layers to make a sketch of the…" at bounding box center [319, 150] width 302 height 6
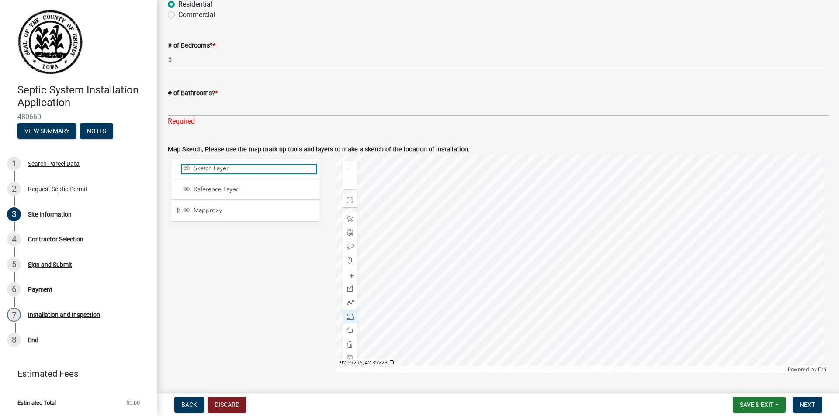
click at [234, 172] on span "Sketch Layer" at bounding box center [253, 169] width 125 height 8
click at [804, 404] on span "Next" at bounding box center [806, 404] width 15 height 7
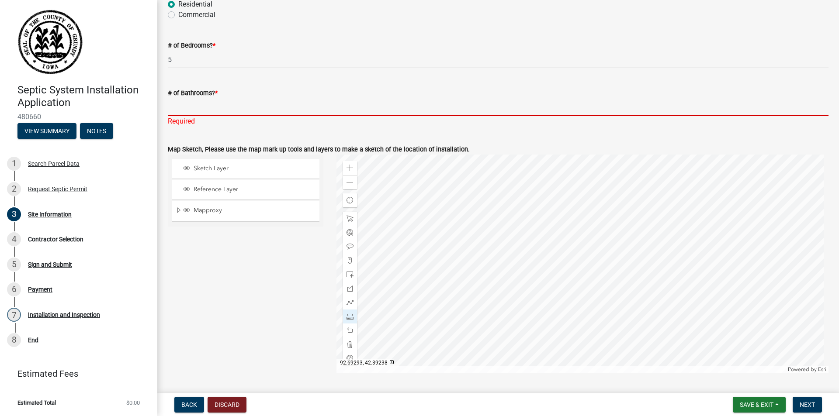
click at [274, 111] on input "# of Bathrooms? *" at bounding box center [498, 107] width 660 height 18
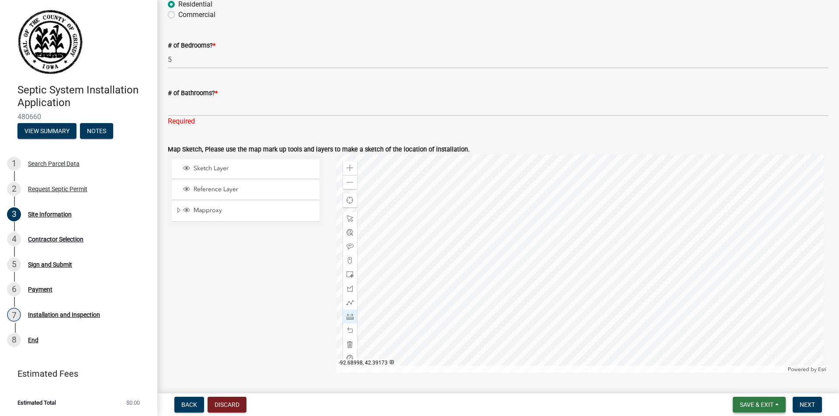
click at [765, 411] on button "Save & Exit" at bounding box center [759, 405] width 53 height 16
click at [749, 384] on button "Save & Exit" at bounding box center [751, 382] width 70 height 21
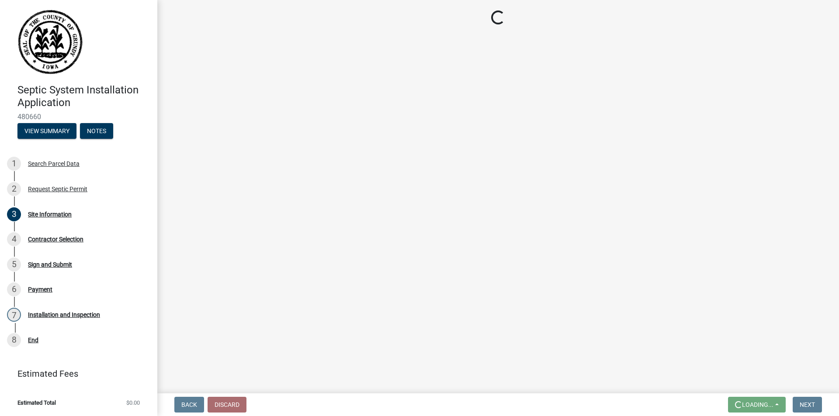
scroll to position [0, 0]
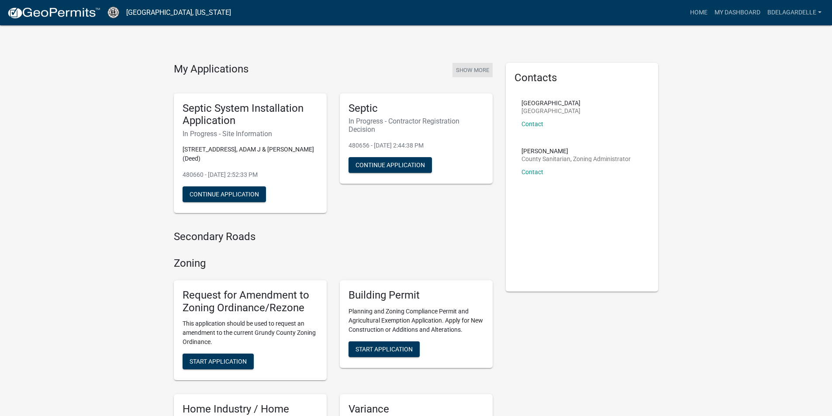
click at [473, 69] on button "Show More" at bounding box center [473, 70] width 40 height 14
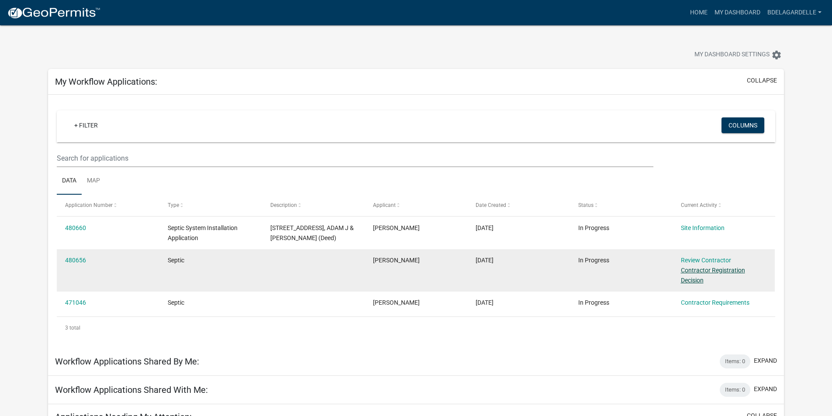
click at [697, 279] on link "Contractor Registration Decision" at bounding box center [713, 275] width 64 height 17
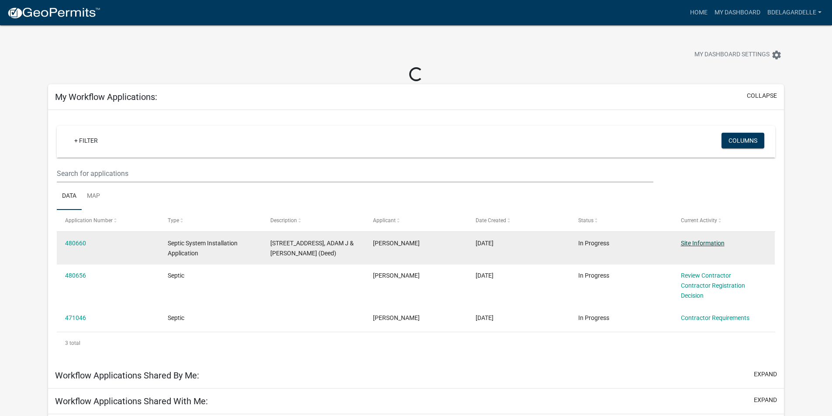
click at [691, 245] on datatable-body-cell "Site Information" at bounding box center [723, 248] width 103 height 32
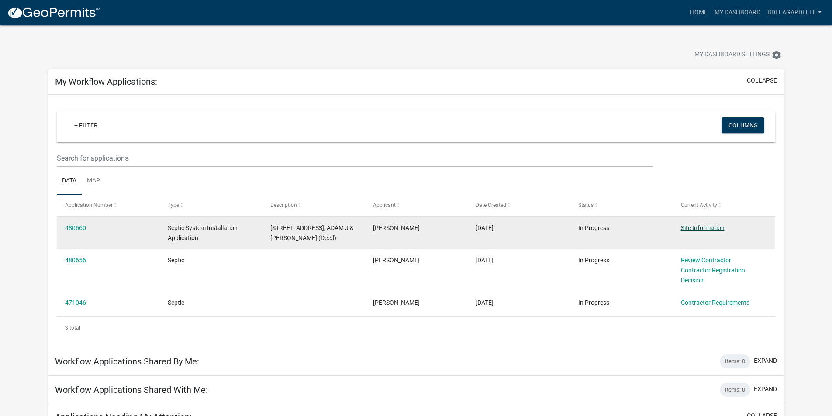
click at [705, 229] on link "Site Information" at bounding box center [703, 228] width 44 height 7
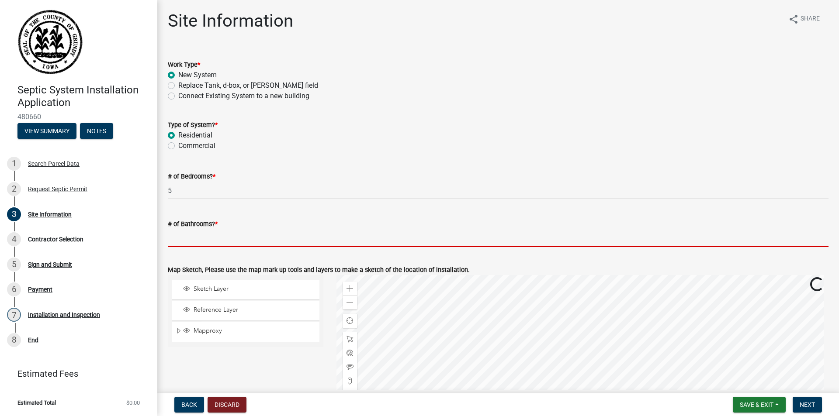
click at [193, 237] on input "# of Bathrooms? *" at bounding box center [498, 238] width 660 height 18
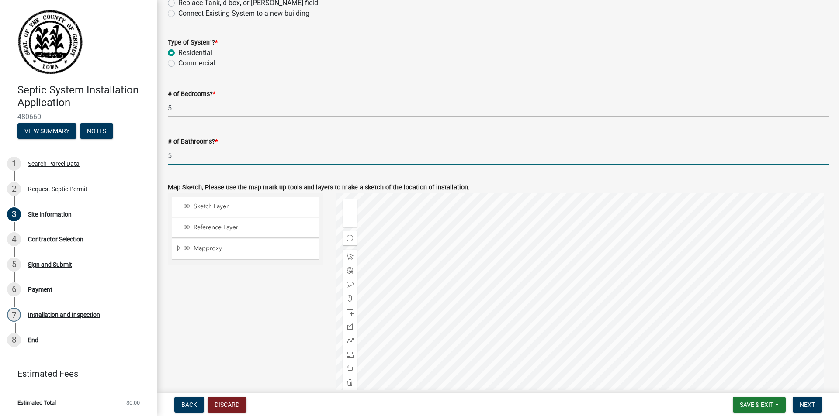
scroll to position [301, 0]
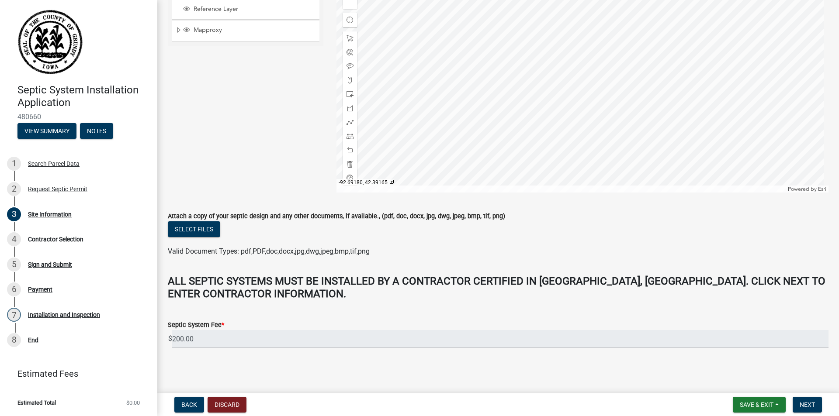
type input "5"
click at [353, 336] on input "200.00" at bounding box center [500, 339] width 656 height 18
click at [802, 404] on span "Next" at bounding box center [806, 404] width 15 height 7
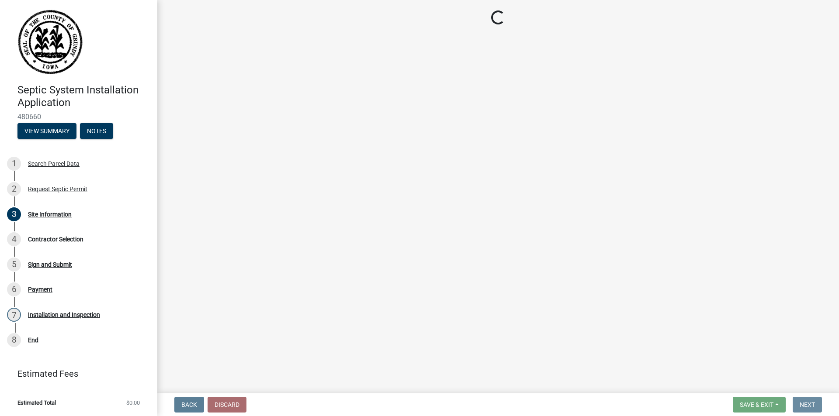
scroll to position [0, 0]
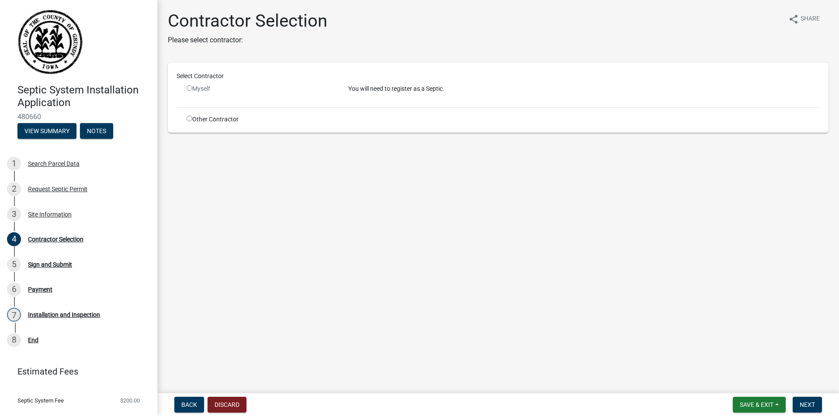
click at [187, 87] on input "radio" at bounding box center [190, 88] width 6 height 6
click at [188, 87] on input "radio" at bounding box center [190, 88] width 6 height 6
radio input "false"
